Goal: Navigation & Orientation: Find specific page/section

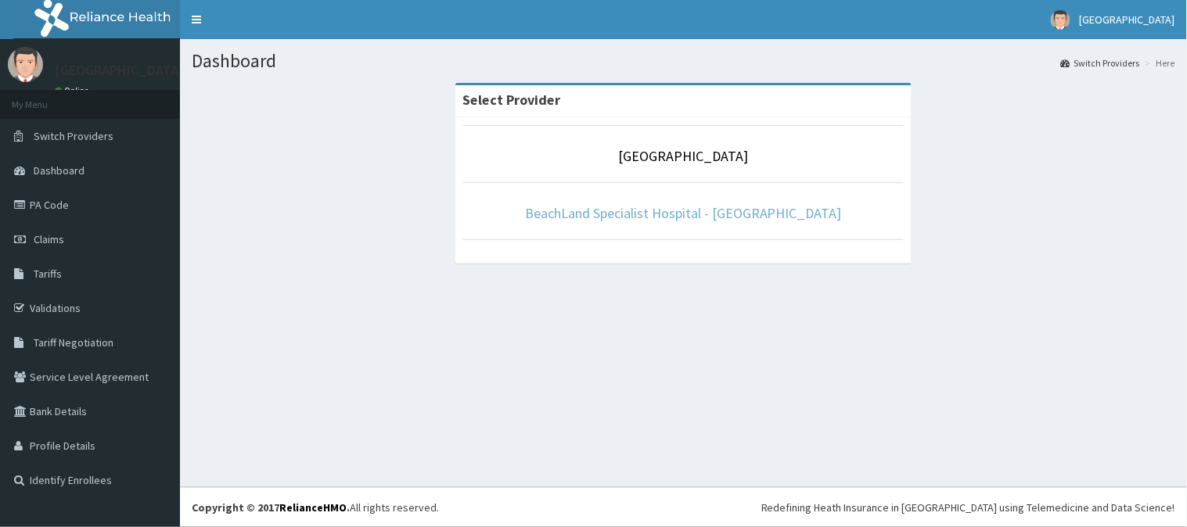
click at [720, 211] on link "BeachLand Specialist Hospital - [GEOGRAPHIC_DATA]" at bounding box center [683, 213] width 317 height 18
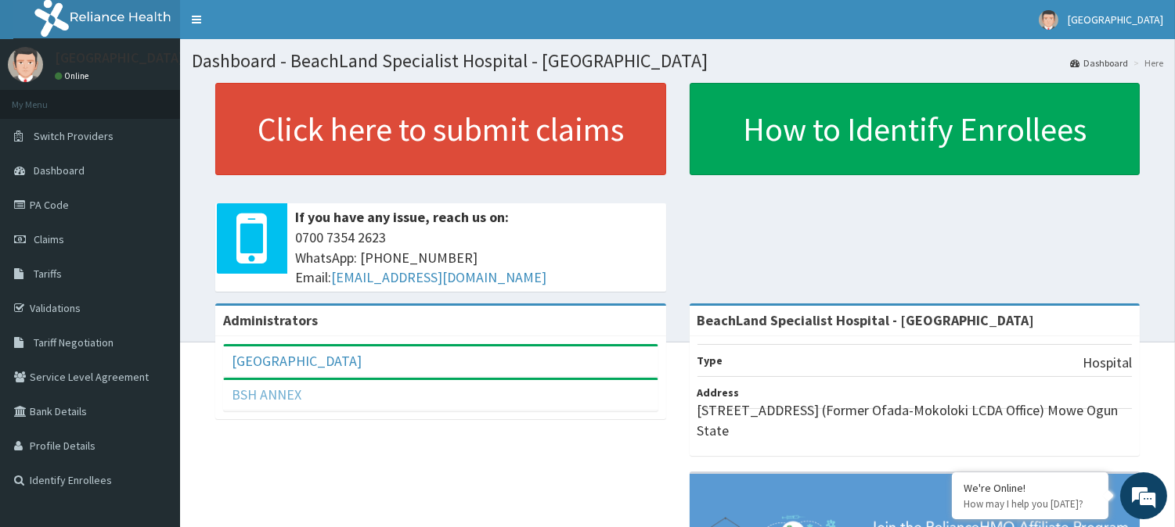
click at [272, 393] on link "BSH ANNEX" at bounding box center [267, 395] width 70 height 18
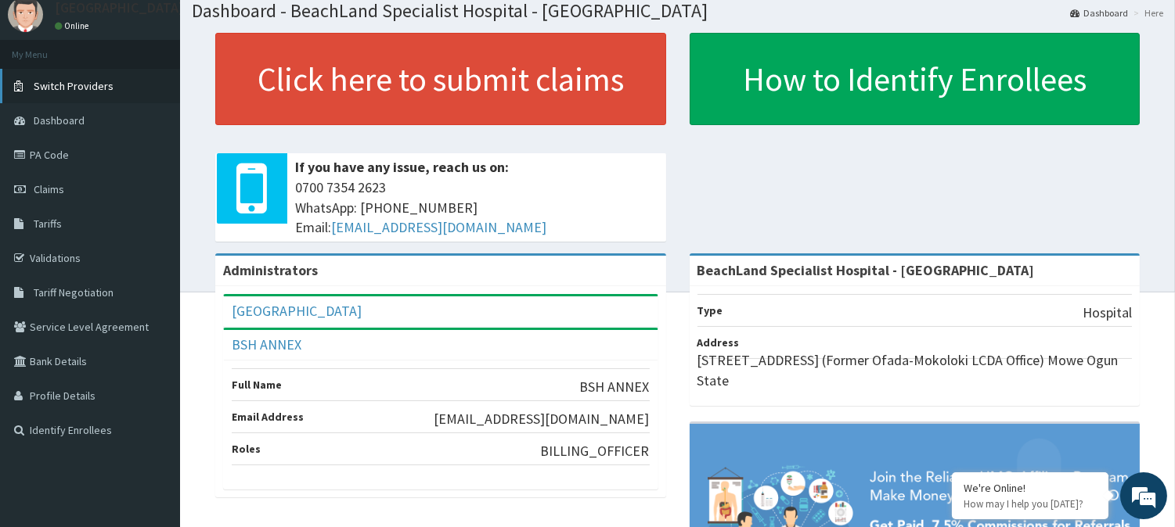
click at [50, 82] on span "Switch Providers" at bounding box center [74, 86] width 80 height 14
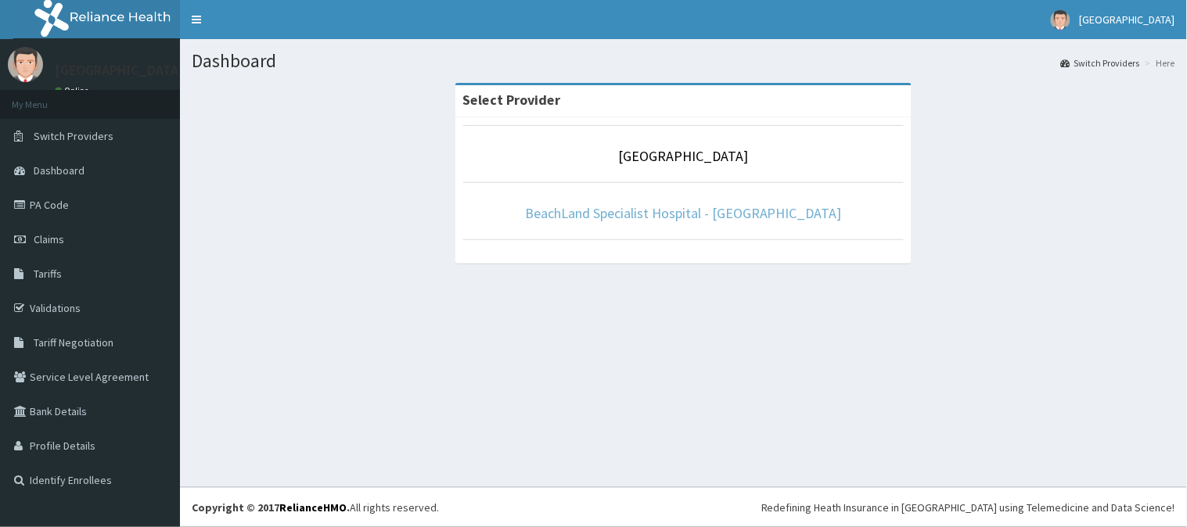
click at [710, 214] on link "BeachLand Specialist Hospital - [GEOGRAPHIC_DATA]" at bounding box center [683, 213] width 317 height 18
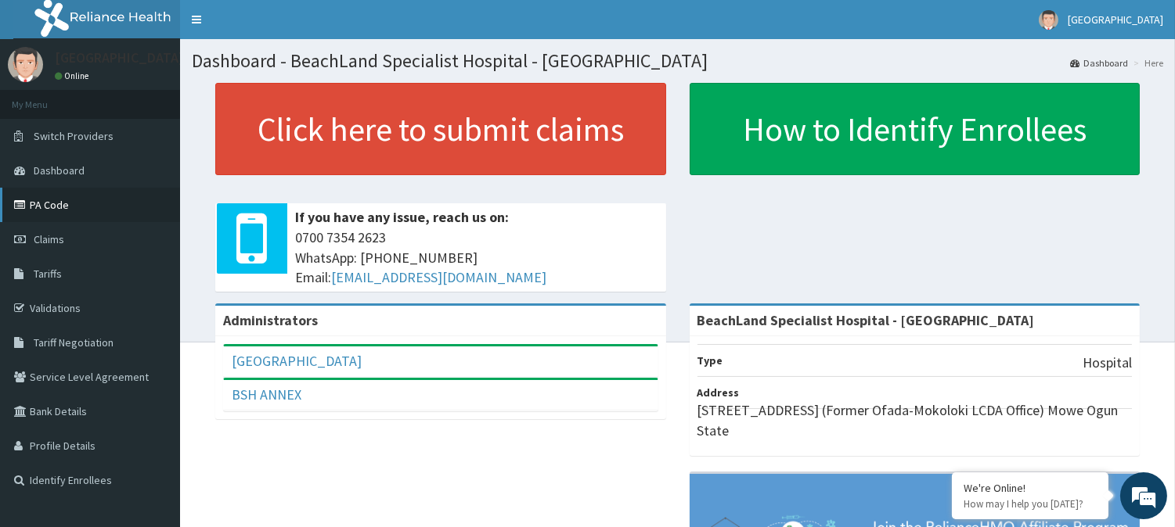
click at [68, 208] on link "PA Code" at bounding box center [90, 205] width 180 height 34
